Goal: Task Accomplishment & Management: Complete application form

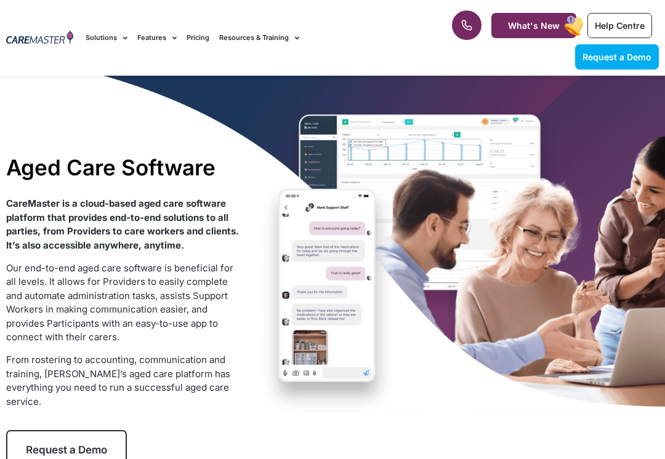
click at [631, 62] on link "Request a Demo" at bounding box center [617, 56] width 84 height 25
click at [642, 62] on link "Request a Demo" at bounding box center [617, 56] width 84 height 25
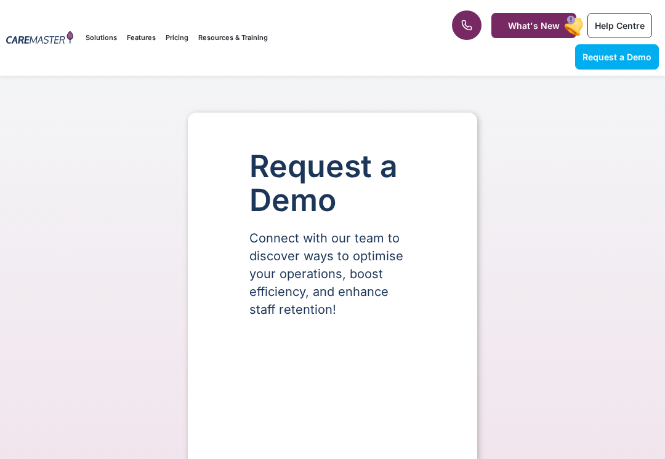
select select "**"
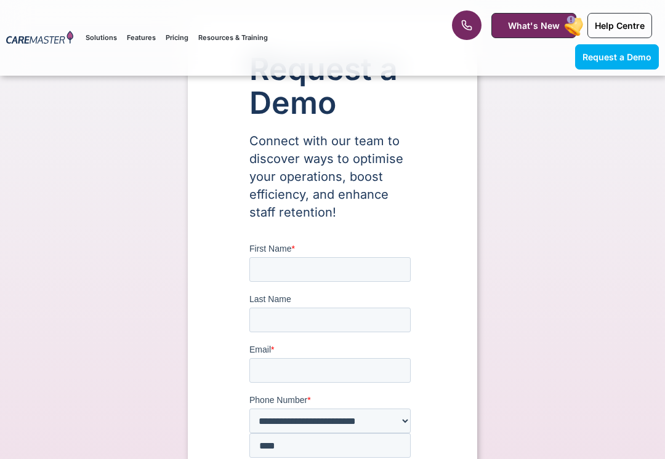
scroll to position [108, 0]
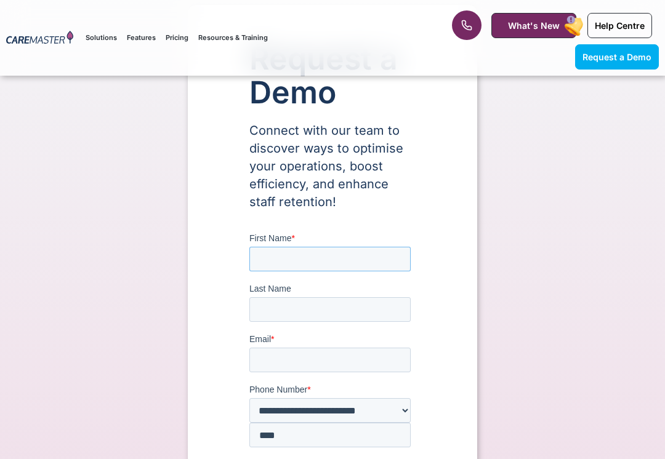
click at [359, 266] on input "First Name *" at bounding box center [329, 259] width 161 height 25
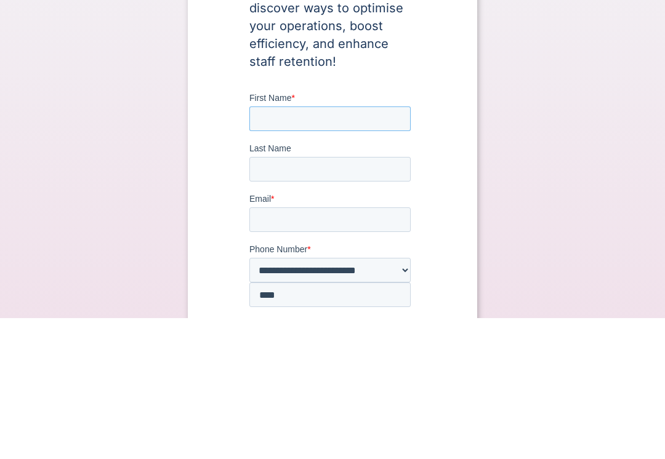
type input "*"
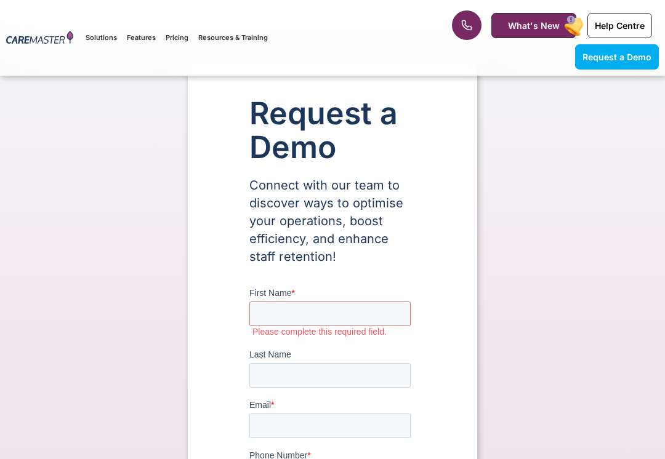
scroll to position [0, 0]
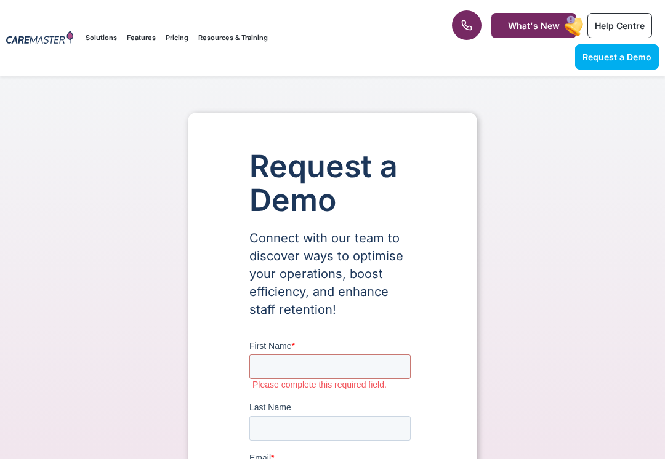
click at [25, 1] on div at bounding box center [39, 38] width 79 height 76
